Goal: Task Accomplishment & Management: Manage account settings

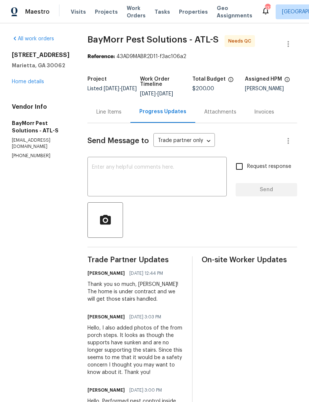
click at [108, 115] on div "Line Items" at bounding box center [108, 111] width 25 height 7
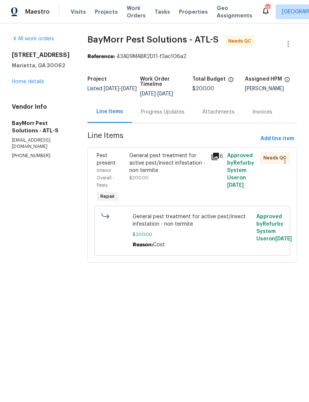
click at [175, 111] on div "Progress Updates" at bounding box center [163, 111] width 44 height 7
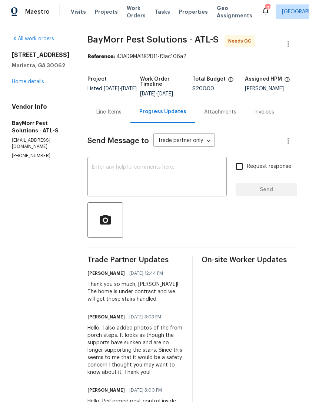
click at [106, 114] on div "Line Items" at bounding box center [108, 111] width 25 height 7
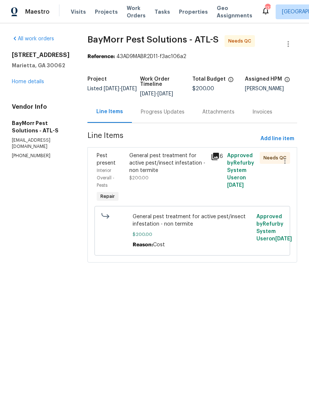
click at [169, 184] on div "General pest treatment for active pest/insect [MEDICAL_DATA] - non termite $200…" at bounding box center [167, 178] width 81 height 56
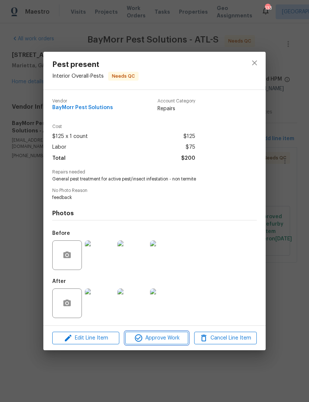
click at [171, 336] on span "Approve Work" at bounding box center [156, 338] width 58 height 9
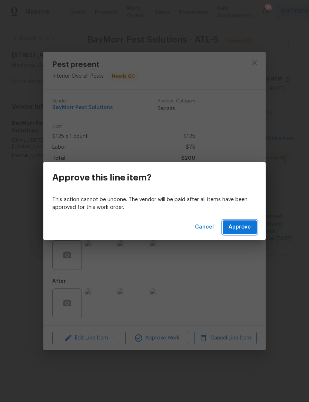
click at [237, 233] on button "Approve" at bounding box center [239, 228] width 34 height 14
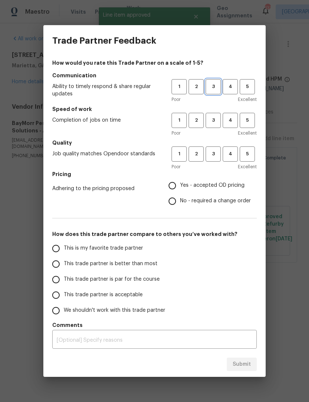
click at [210, 87] on span "3" at bounding box center [213, 87] width 14 height 9
click at [215, 127] on button "3" at bounding box center [212, 120] width 15 height 15
click at [219, 158] on span "3" at bounding box center [213, 154] width 14 height 9
click at [106, 285] on label "This trade partner is par for the course" at bounding box center [106, 280] width 117 height 16
click at [64, 285] on input "This trade partner is par for the course" at bounding box center [56, 280] width 16 height 16
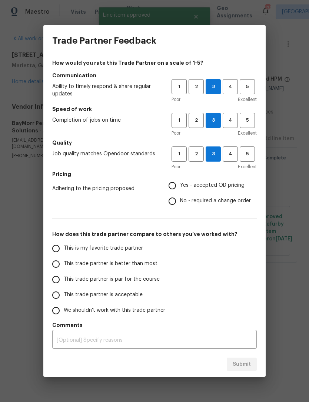
radio input "true"
click at [237, 300] on div "This is my favorite trade partner This trade partner is better than most This t…" at bounding box center [154, 280] width 204 height 78
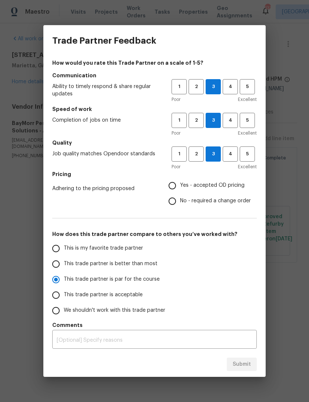
click at [180, 185] on input "Yes - accepted OD pricing" at bounding box center [172, 186] width 16 height 16
click at [242, 367] on span "Submit" at bounding box center [241, 364] width 18 height 9
radio input "false"
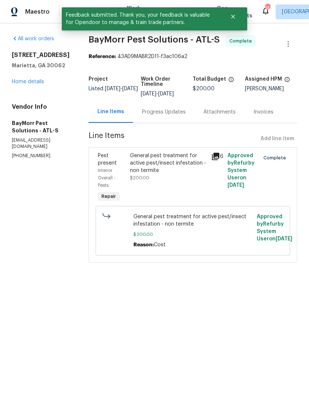
click at [51, 263] on section "All work orders [STREET_ADDRESS] Home details Vendor Info BayMorr Pest Solution…" at bounding box center [41, 153] width 59 height 236
click at [230, 21] on button "Close" at bounding box center [233, 16] width 24 height 15
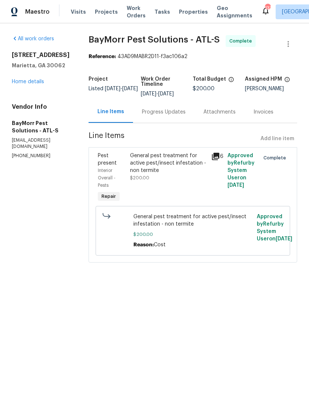
click at [133, 19] on span "Work Orders" at bounding box center [136, 11] width 19 height 15
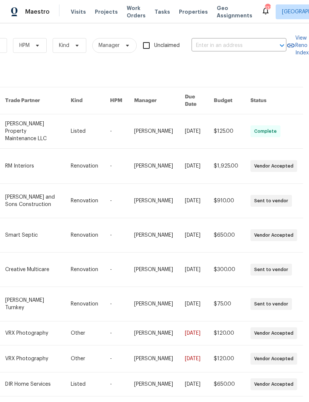
scroll to position [0, 122]
click at [217, 47] on input "text" at bounding box center [228, 45] width 74 height 11
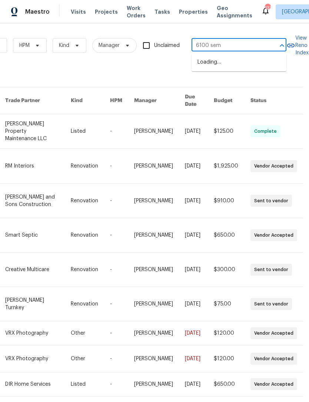
type input "6100 sema"
click at [249, 67] on li "[STREET_ADDRESS][PERSON_NAME]" at bounding box center [238, 66] width 95 height 20
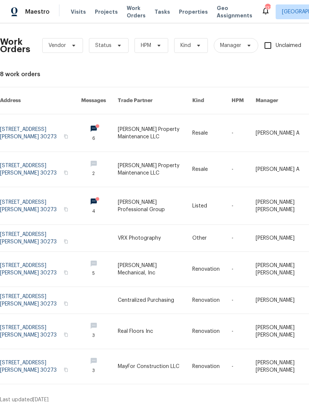
click at [41, 125] on link at bounding box center [40, 132] width 81 height 37
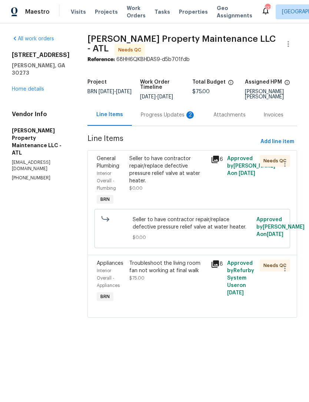
click at [174, 114] on div "Progress Updates 2" at bounding box center [168, 114] width 55 height 7
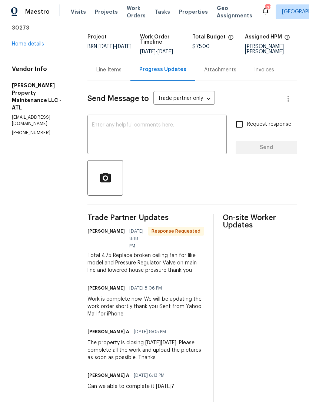
scroll to position [11, 0]
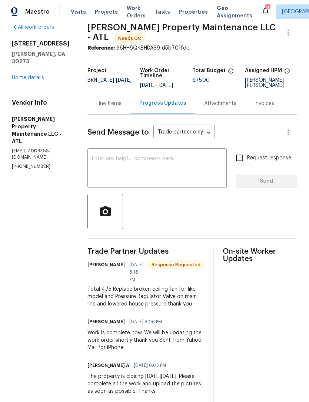
click at [153, 171] on textarea at bounding box center [157, 169] width 130 height 26
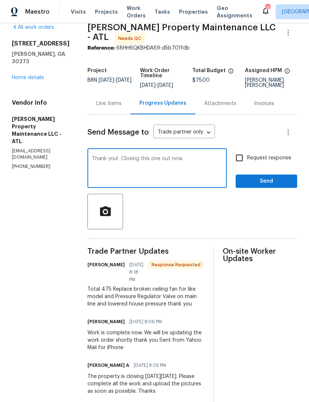
type textarea "Thank you! Closing this one out now."
click at [264, 181] on span "Send" at bounding box center [266, 181] width 50 height 9
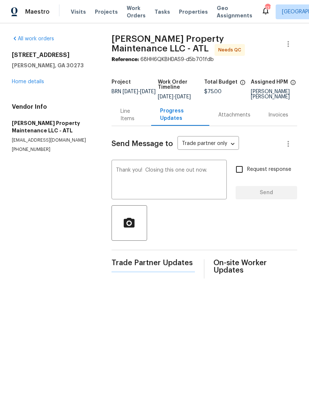
scroll to position [0, 0]
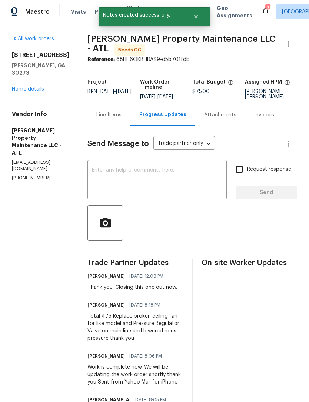
click at [115, 120] on div "Line Items" at bounding box center [108, 115] width 43 height 22
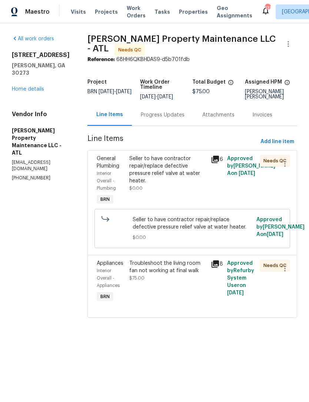
click at [169, 180] on div "Seller to have contractor repair/replace defective pressure relief valve at wat…" at bounding box center [167, 170] width 77 height 30
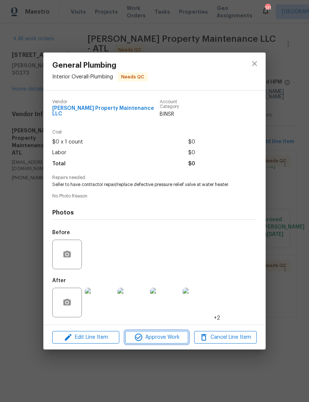
click at [173, 337] on span "Approve Work" at bounding box center [156, 337] width 58 height 9
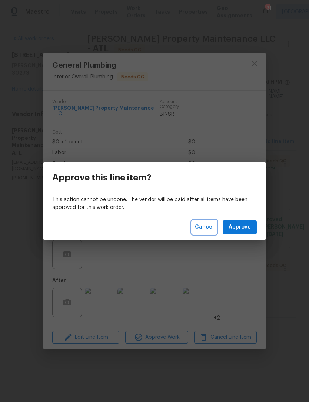
click at [204, 228] on span "Cancel" at bounding box center [204, 227] width 19 height 9
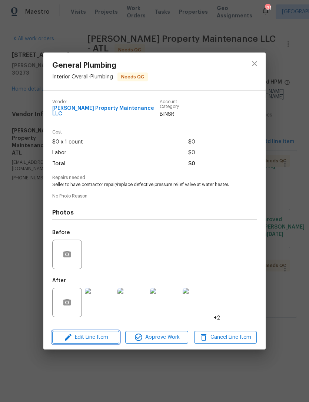
click at [103, 335] on span "Edit Line Item" at bounding box center [85, 337] width 63 height 9
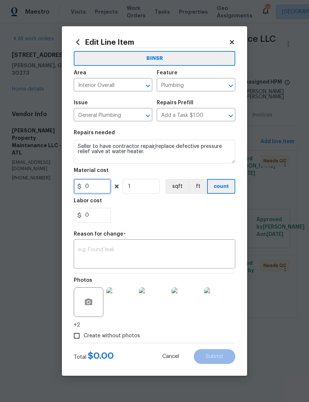
click at [107, 184] on input "0" at bounding box center [92, 186] width 37 height 15
type input "400"
click at [96, 263] on textarea at bounding box center [154, 255] width 152 height 16
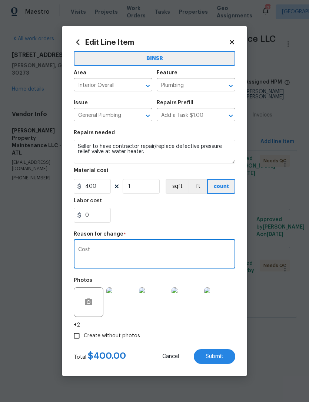
type textarea "Cost"
click at [209, 220] on div "0" at bounding box center [154, 215] width 161 height 15
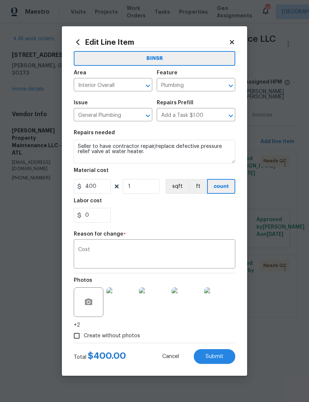
click at [223, 360] on button "Submit" at bounding box center [214, 356] width 41 height 15
type input "0"
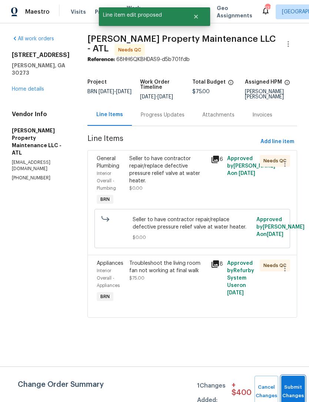
click at [289, 388] on button "Submit Changes" at bounding box center [293, 392] width 24 height 32
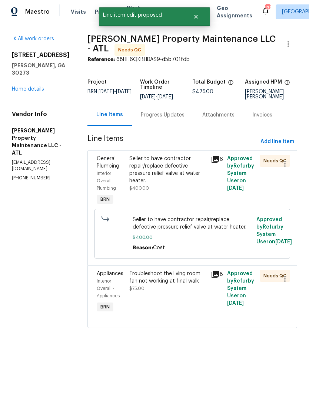
click at [186, 181] on div "Seller to have contractor repair/replace defective pressure relief valve at wat…" at bounding box center [167, 170] width 77 height 30
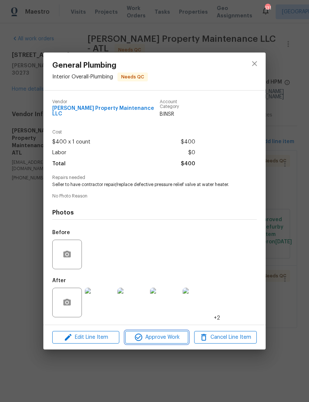
click at [172, 338] on span "Approve Work" at bounding box center [156, 337] width 58 height 9
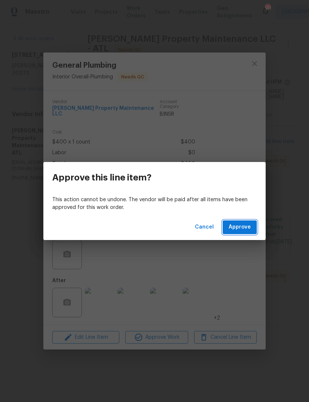
click at [241, 228] on span "Approve" at bounding box center [239, 227] width 22 height 9
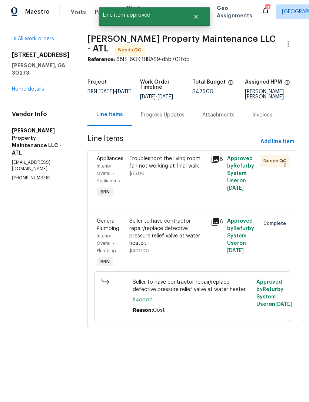
click at [192, 298] on span "$400.00" at bounding box center [192, 299] width 120 height 7
click at [200, 298] on div "Seller to have contractor repair/replace defective pressure relief valve at wat…" at bounding box center [192, 297] width 120 height 36
click at [195, 164] on div "Troubleshoot the living room fan not working at final walk" at bounding box center [167, 162] width 77 height 15
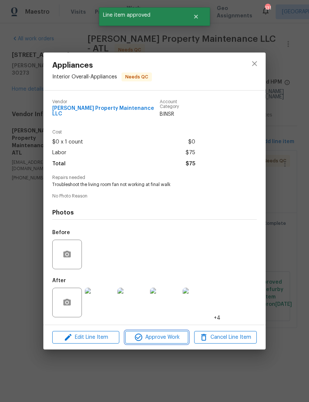
click at [180, 336] on span "Approve Work" at bounding box center [156, 337] width 58 height 9
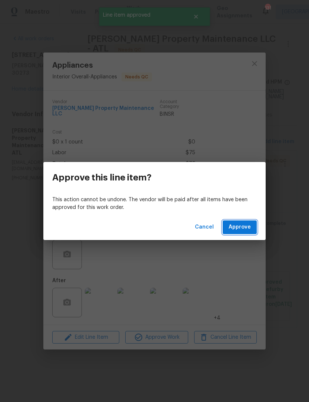
click at [247, 229] on span "Approve" at bounding box center [239, 227] width 22 height 9
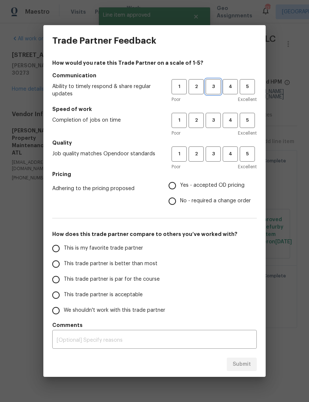
click at [216, 86] on span "3" at bounding box center [213, 87] width 14 height 9
click at [218, 117] on span "3" at bounding box center [213, 120] width 14 height 9
click at [214, 153] on span "3" at bounding box center [213, 154] width 14 height 9
click at [133, 278] on span "This trade partner is par for the course" at bounding box center [112, 280] width 96 height 8
click at [64, 278] on input "This trade partner is par for the course" at bounding box center [56, 280] width 16 height 16
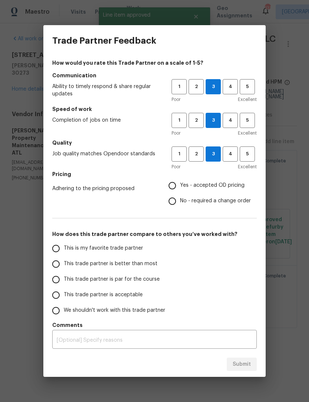
radio input "true"
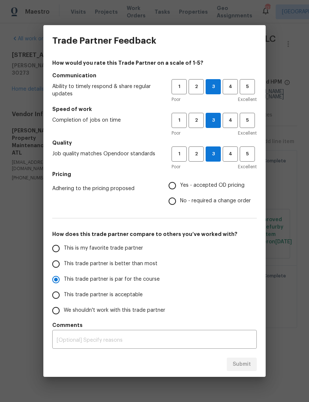
click at [173, 181] on input "Yes - accepted OD pricing" at bounding box center [172, 186] width 16 height 16
click at [242, 364] on span "Submit" at bounding box center [241, 364] width 18 height 9
radio input "false"
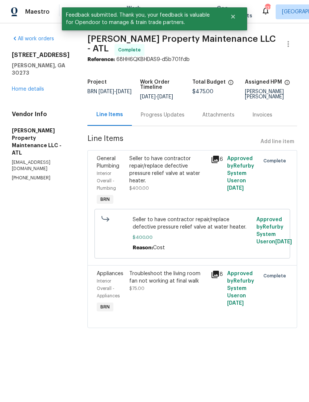
click at [35, 88] on link "Home details" at bounding box center [28, 89] width 32 height 5
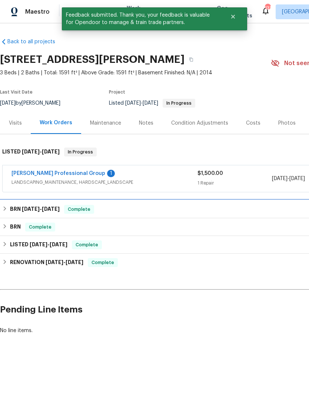
click at [51, 212] on h6 "BRN [DATE] - [DATE]" at bounding box center [35, 209] width 50 height 9
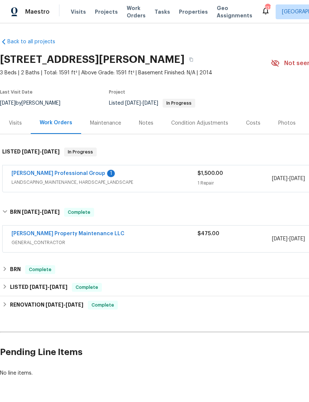
click at [63, 171] on link "[PERSON_NAME] Professional Group" at bounding box center [58, 173] width 94 height 5
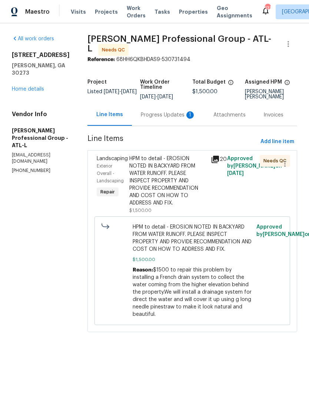
click at [169, 125] on div "Progress Updates 1" at bounding box center [168, 115] width 73 height 22
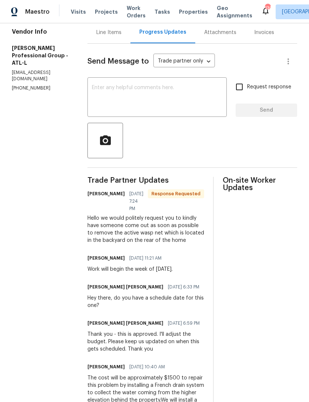
scroll to position [83, 0]
click at [156, 90] on textarea at bounding box center [157, 98] width 130 height 26
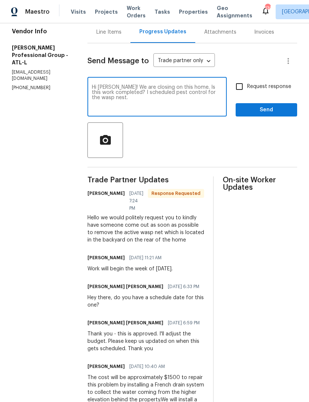
type textarea "Hi [PERSON_NAME]! We are closing on this home. Is this work completed? I schedu…"
click at [243, 86] on input "Request response" at bounding box center [239, 87] width 16 height 16
checkbox input "true"
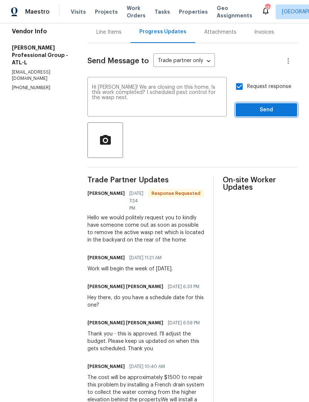
click at [269, 113] on span "Send" at bounding box center [266, 109] width 50 height 9
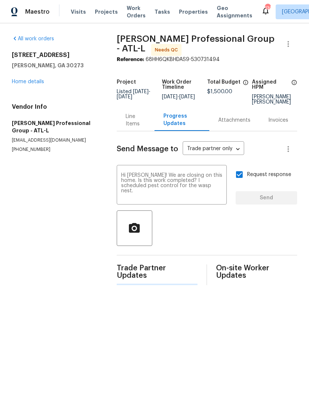
scroll to position [0, 0]
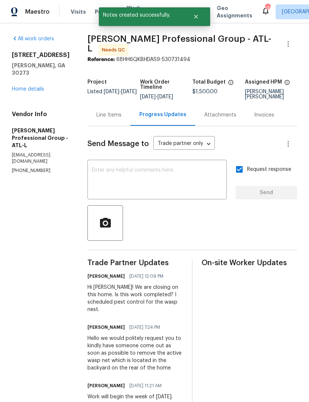
click at [37, 87] on link "Home details" at bounding box center [28, 89] width 32 height 5
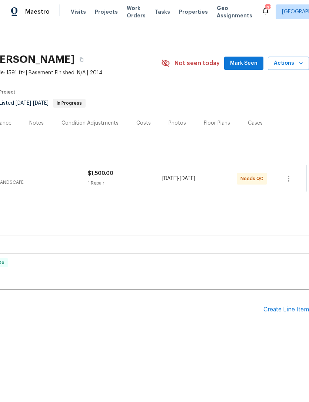
scroll to position [0, 110]
click at [290, 313] on div "Create Line Item" at bounding box center [286, 309] width 46 height 7
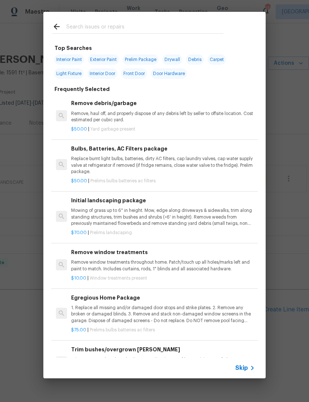
click at [112, 28] on input "text" at bounding box center [144, 27] width 157 height 11
type input "Pest"
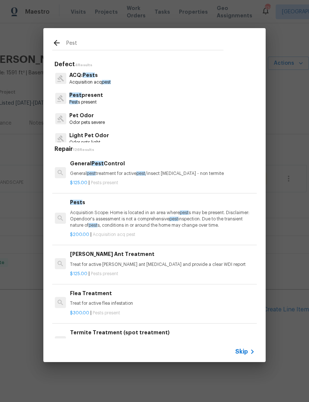
scroll to position [5, 1]
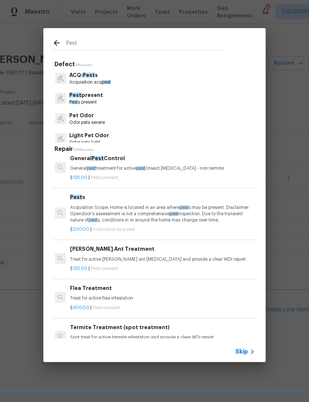
click at [209, 170] on p "General pest treatment for active pest /insect [MEDICAL_DATA] - non termite" at bounding box center [162, 168] width 184 height 6
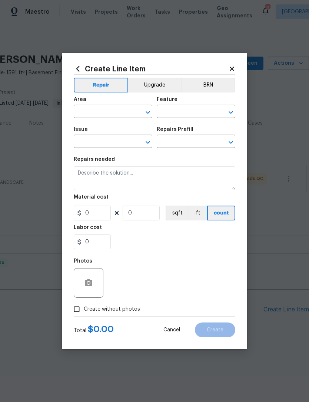
type input "Pests"
type input "Pest present"
type input "General Pest Control $125.00"
type textarea "General pest treatment for active pest/insect infestation - non termite"
type input "125"
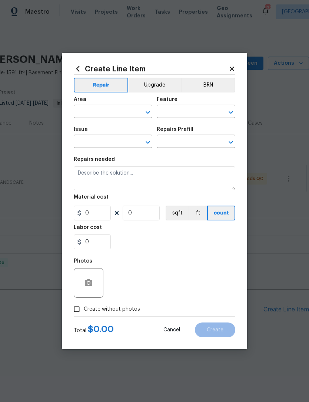
type input "1"
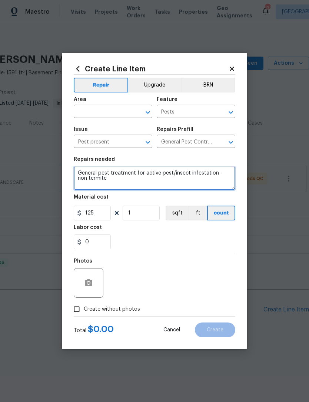
click at [211, 176] on textarea "General pest treatment for active pest/insect infestation - non termite" at bounding box center [154, 179] width 161 height 24
click at [124, 185] on textarea "General pest treatment for active pest/insect infestation - non termite" at bounding box center [154, 179] width 161 height 24
type textarea "General pest treatment for active pest/insect [MEDICAL_DATA] - non termite (was…"
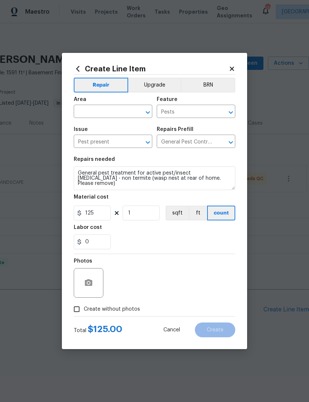
click at [96, 108] on input "text" at bounding box center [103, 112] width 58 height 11
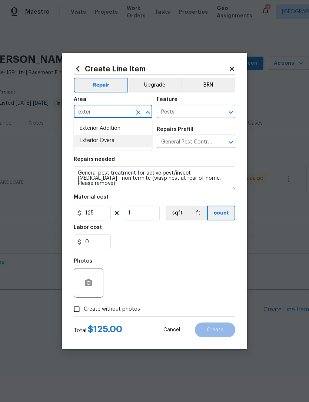
click at [126, 137] on li "Exterior Overall" at bounding box center [113, 141] width 78 height 12
type input "Exterior Overall"
click at [125, 137] on input "Pest present" at bounding box center [103, 142] width 58 height 11
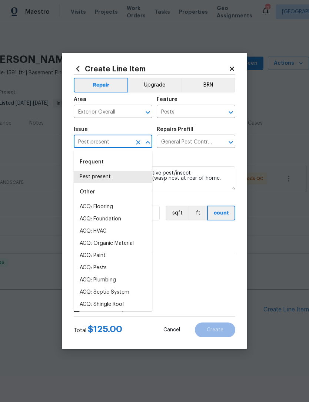
click at [194, 242] on div "0" at bounding box center [154, 242] width 161 height 15
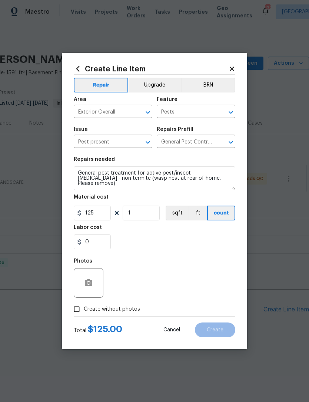
click at [79, 311] on input "Create without photos" at bounding box center [77, 309] width 14 height 14
checkbox input "true"
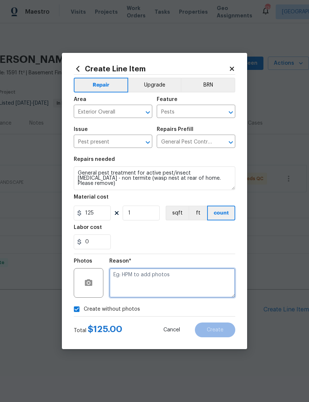
click at [154, 286] on textarea at bounding box center [172, 283] width 126 height 30
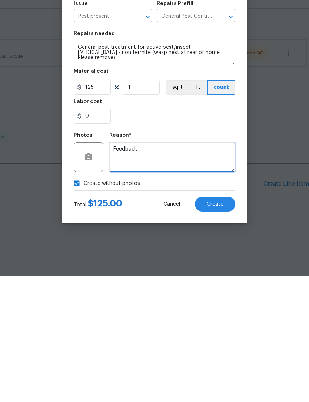
type textarea "Feedback"
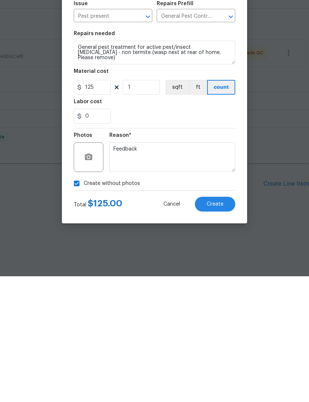
click at [214, 327] on span "Create" at bounding box center [214, 330] width 17 height 6
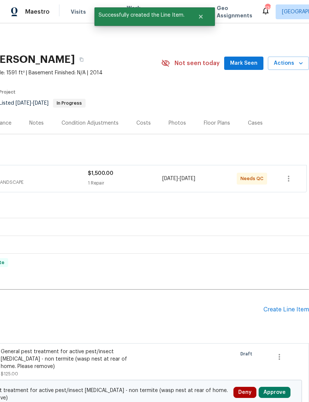
click at [270, 393] on button "Approve" at bounding box center [274, 392] width 32 height 11
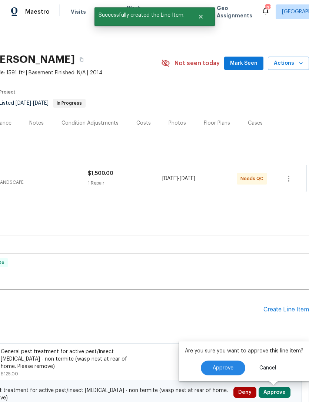
click at [221, 370] on span "Approve" at bounding box center [222, 369] width 21 height 6
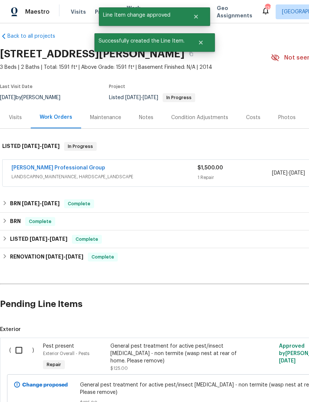
scroll to position [6, 0]
click at [21, 347] on input "checkbox" at bounding box center [21, 351] width 21 height 16
checkbox input "true"
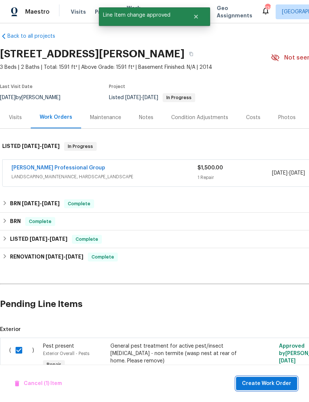
click at [272, 385] on span "Create Work Order" at bounding box center [266, 383] width 49 height 9
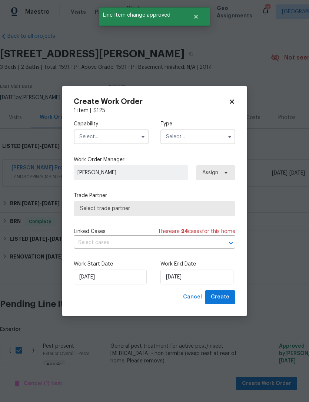
click at [102, 140] on input "text" at bounding box center [111, 137] width 75 height 15
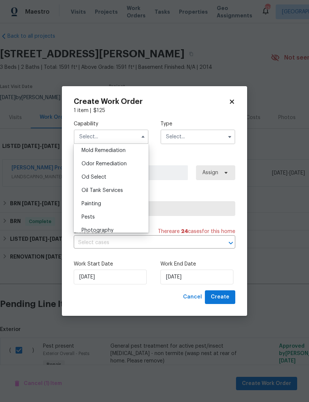
scroll to position [585, 0]
click at [112, 202] on div "Pests" at bounding box center [110, 202] width 71 height 13
type input "Pests"
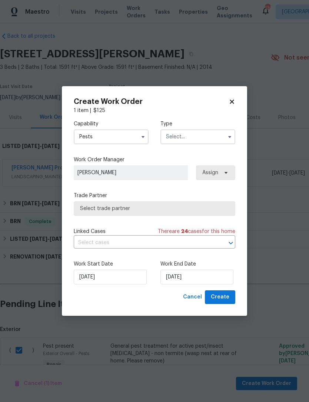
click at [191, 142] on input "text" at bounding box center [197, 137] width 75 height 15
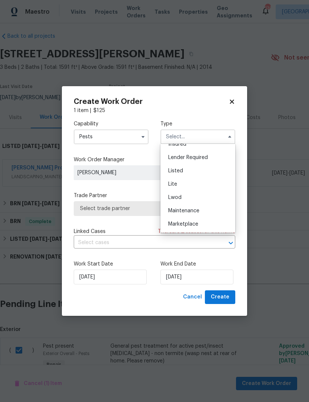
scroll to position [58, 0]
click at [192, 171] on div "Listed" at bounding box center [197, 174] width 71 height 13
type input "Listed"
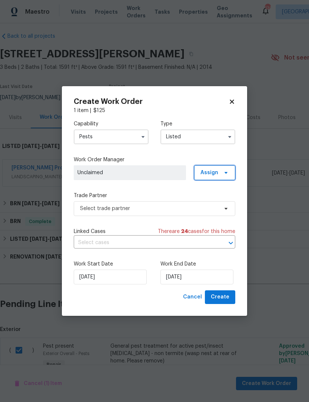
click at [218, 174] on span "Assign" at bounding box center [214, 172] width 41 height 15
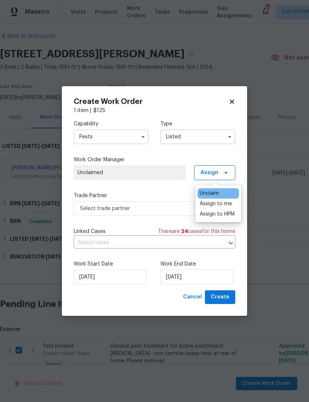
click at [232, 201] on div "Assign to me" at bounding box center [217, 204] width 41 height 10
click at [218, 203] on div "Assign to me" at bounding box center [215, 203] width 32 height 7
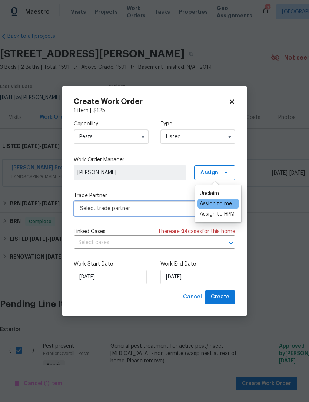
click at [141, 208] on span "Select trade partner" at bounding box center [149, 208] width 138 height 7
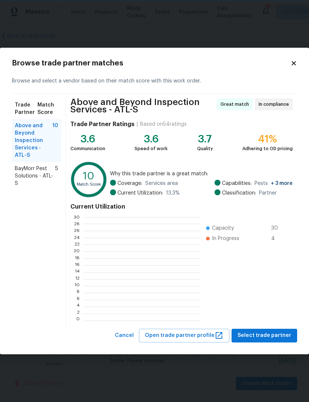
scroll to position [1, 1]
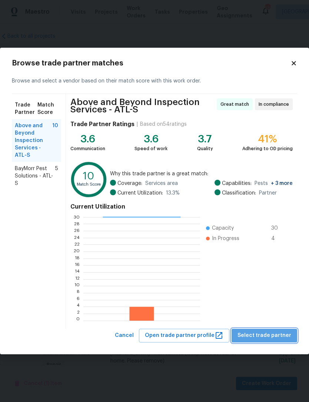
click at [270, 331] on button "Select trade partner" at bounding box center [263, 336] width 65 height 14
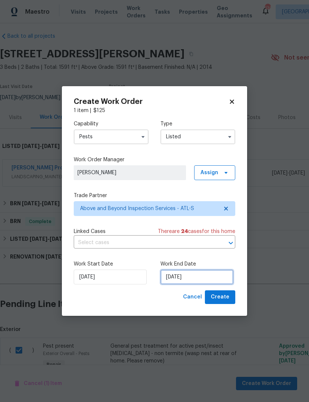
click at [202, 274] on input "[DATE]" at bounding box center [196, 277] width 73 height 15
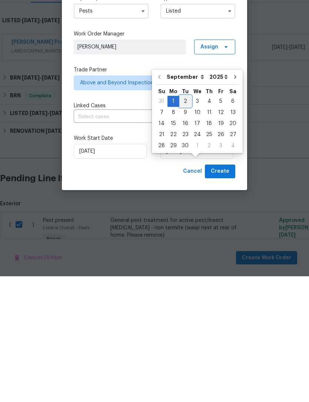
click at [184, 222] on div "2" at bounding box center [185, 227] width 12 height 10
type input "[DATE]"
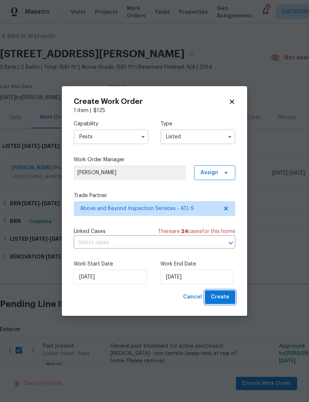
click at [223, 300] on span "Create" at bounding box center [220, 297] width 19 height 9
checkbox input "false"
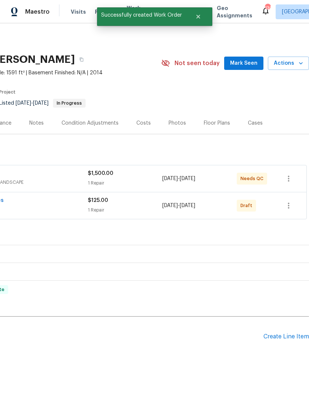
scroll to position [0, 110]
click at [289, 201] on icon "button" at bounding box center [288, 205] width 9 height 9
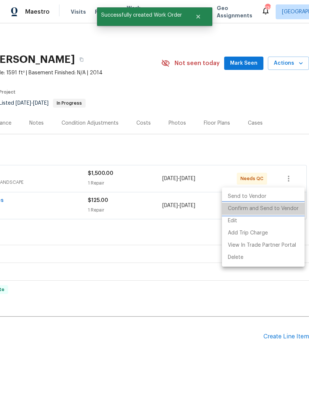
click at [277, 210] on li "Confirm and Send to Vendor" at bounding box center [263, 209] width 83 height 12
